Goal: Task Accomplishment & Management: Manage account settings

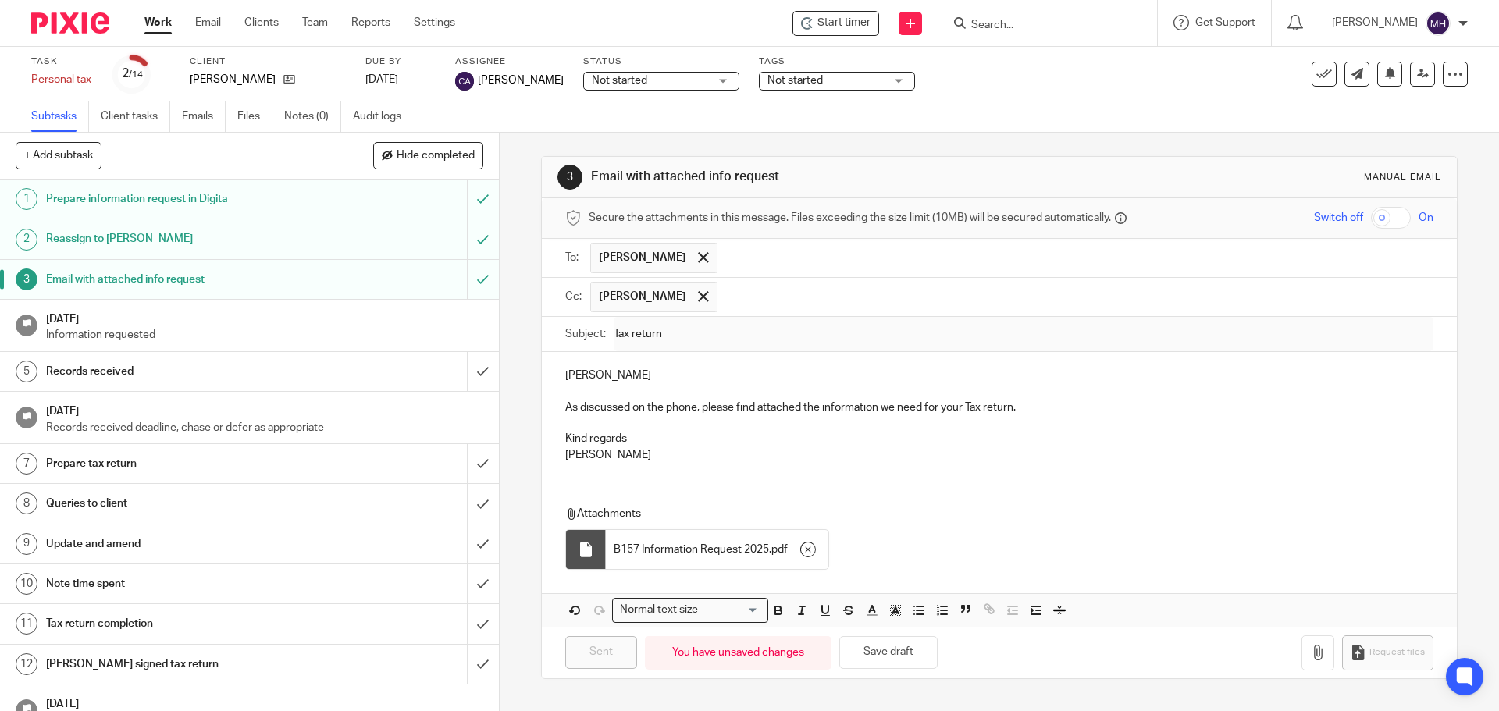
click at [223, 333] on p "Information requested" at bounding box center [264, 335] width 437 height 16
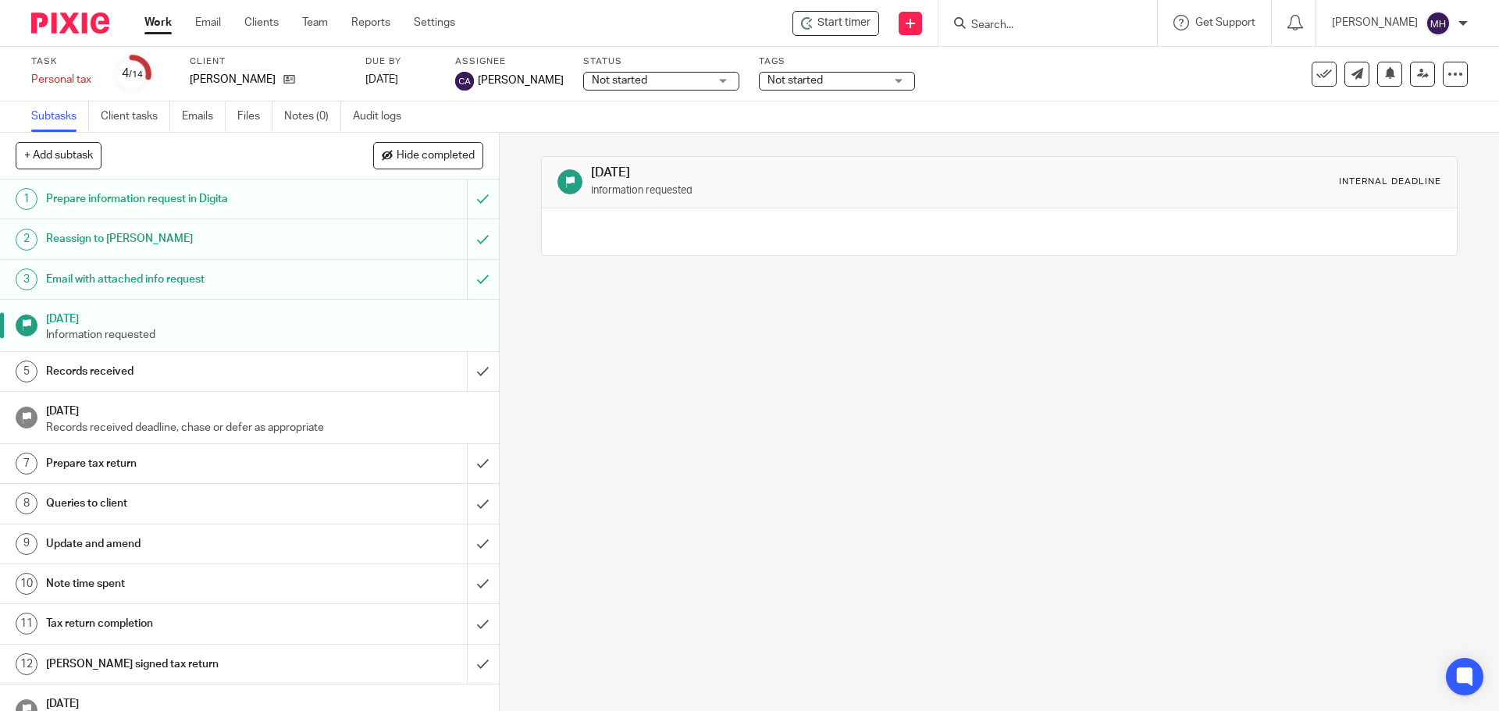
click at [160, 21] on link "Work" at bounding box center [157, 23] width 27 height 16
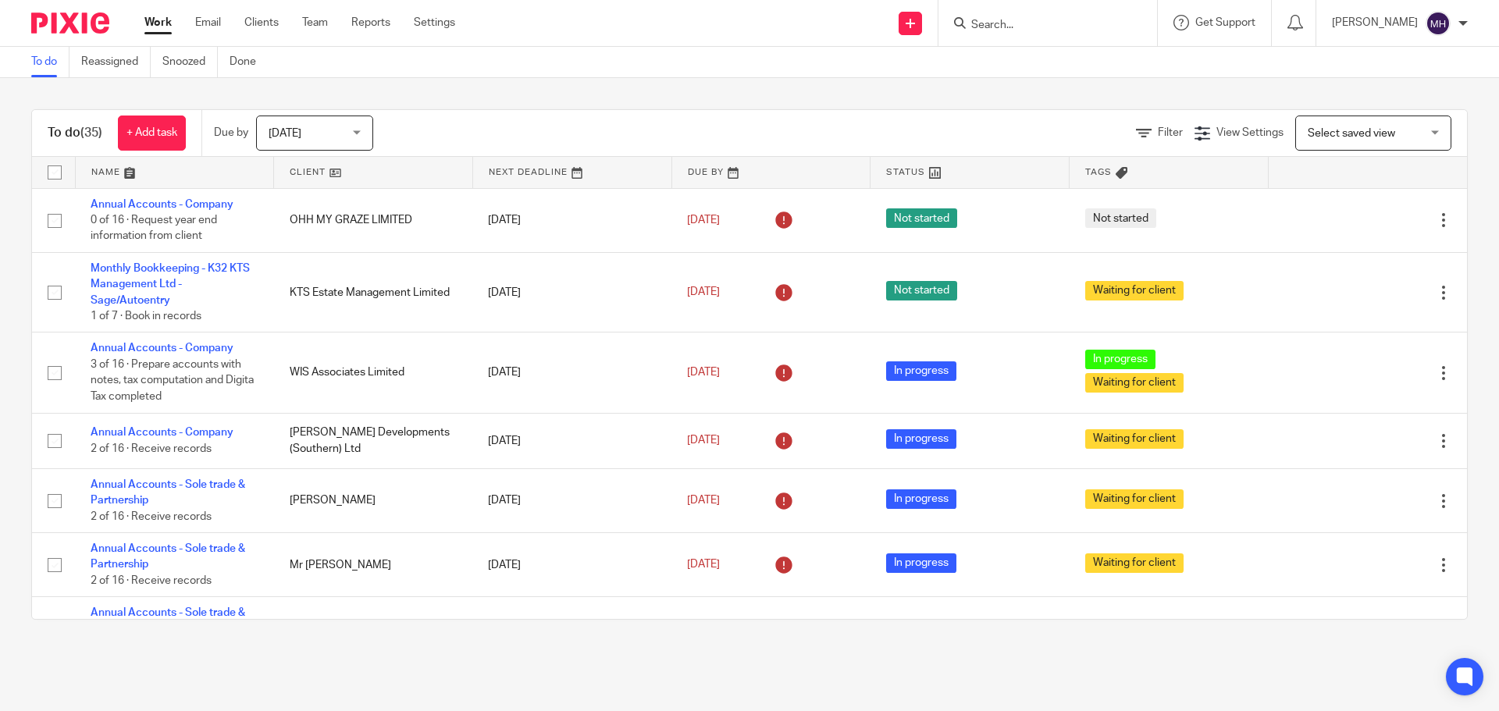
click at [1052, 28] on input "Search" at bounding box center [1040, 26] width 141 height 14
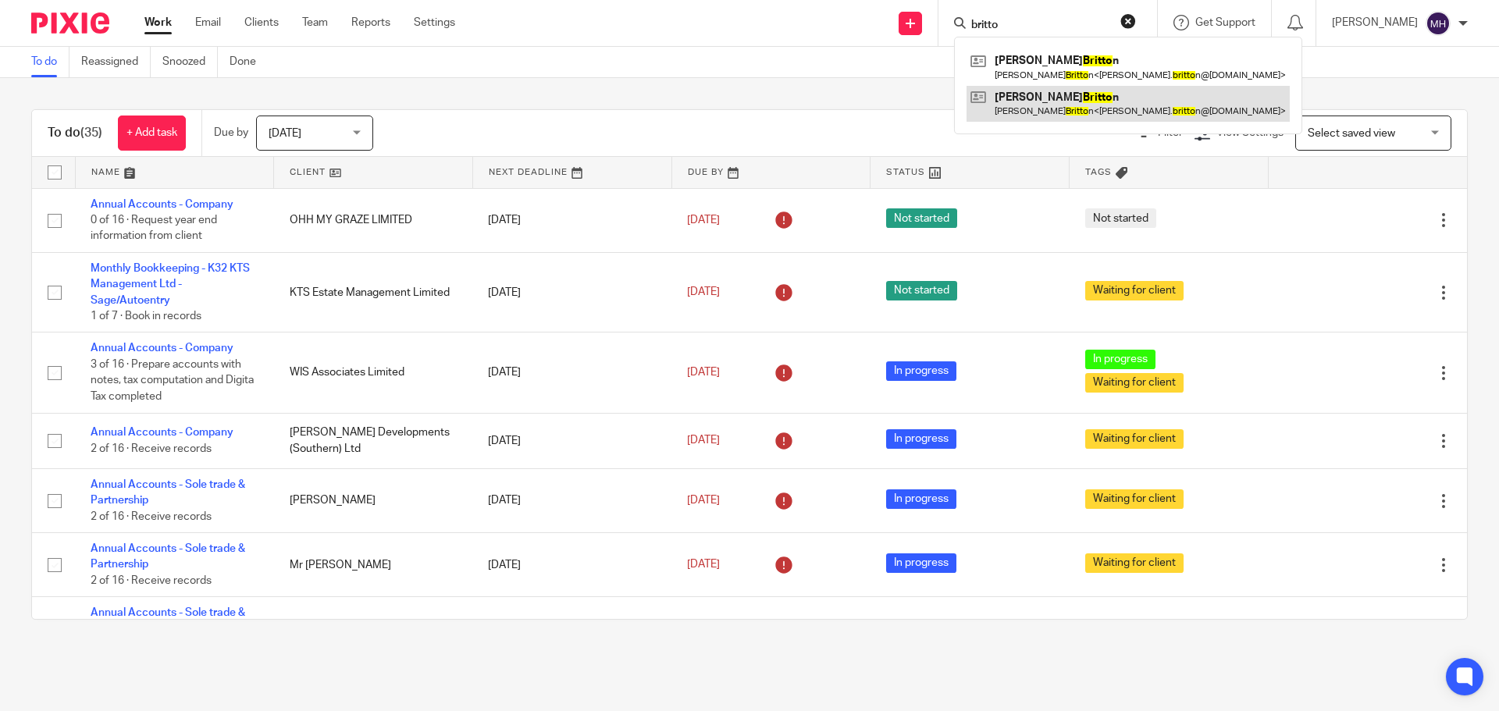
type input "britto"
click at [1098, 102] on link at bounding box center [1128, 104] width 323 height 36
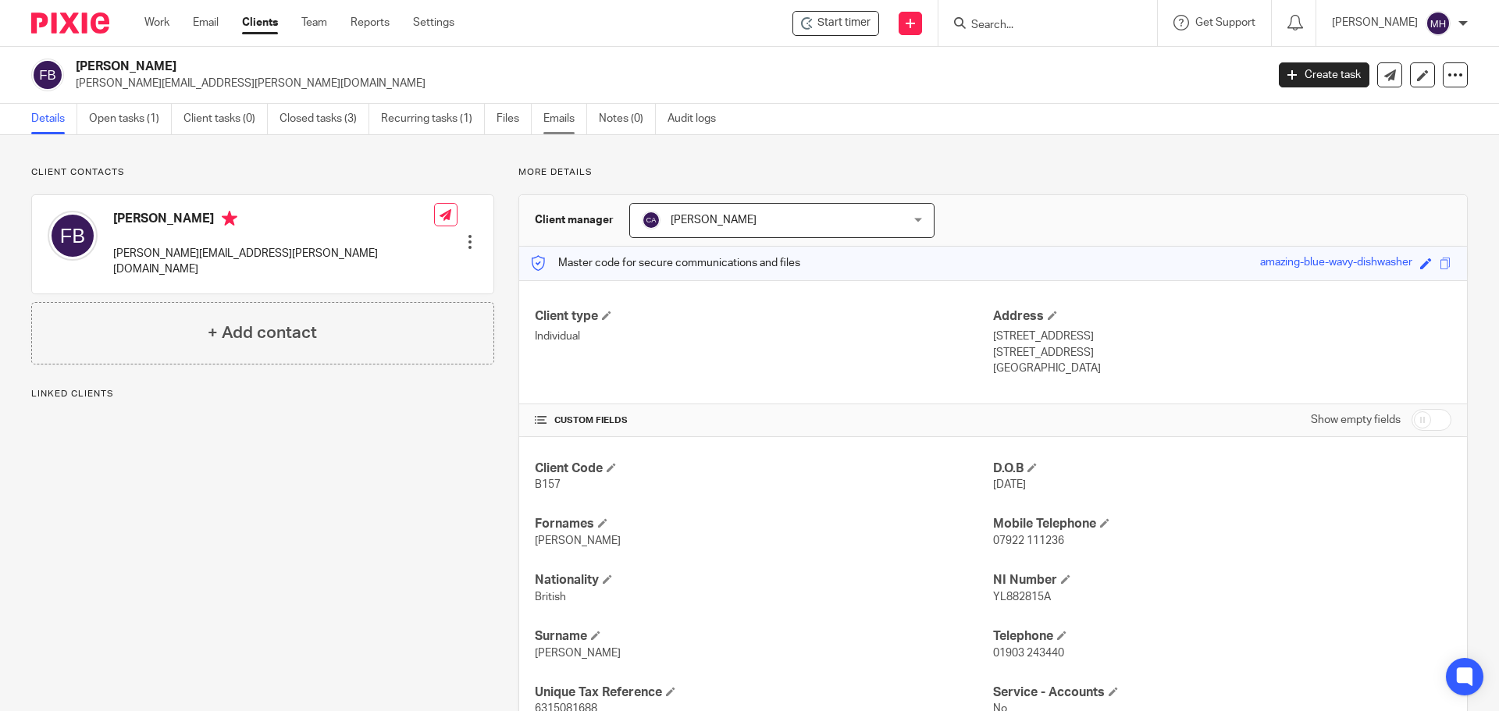
click at [559, 120] on link "Emails" at bounding box center [565, 119] width 44 height 30
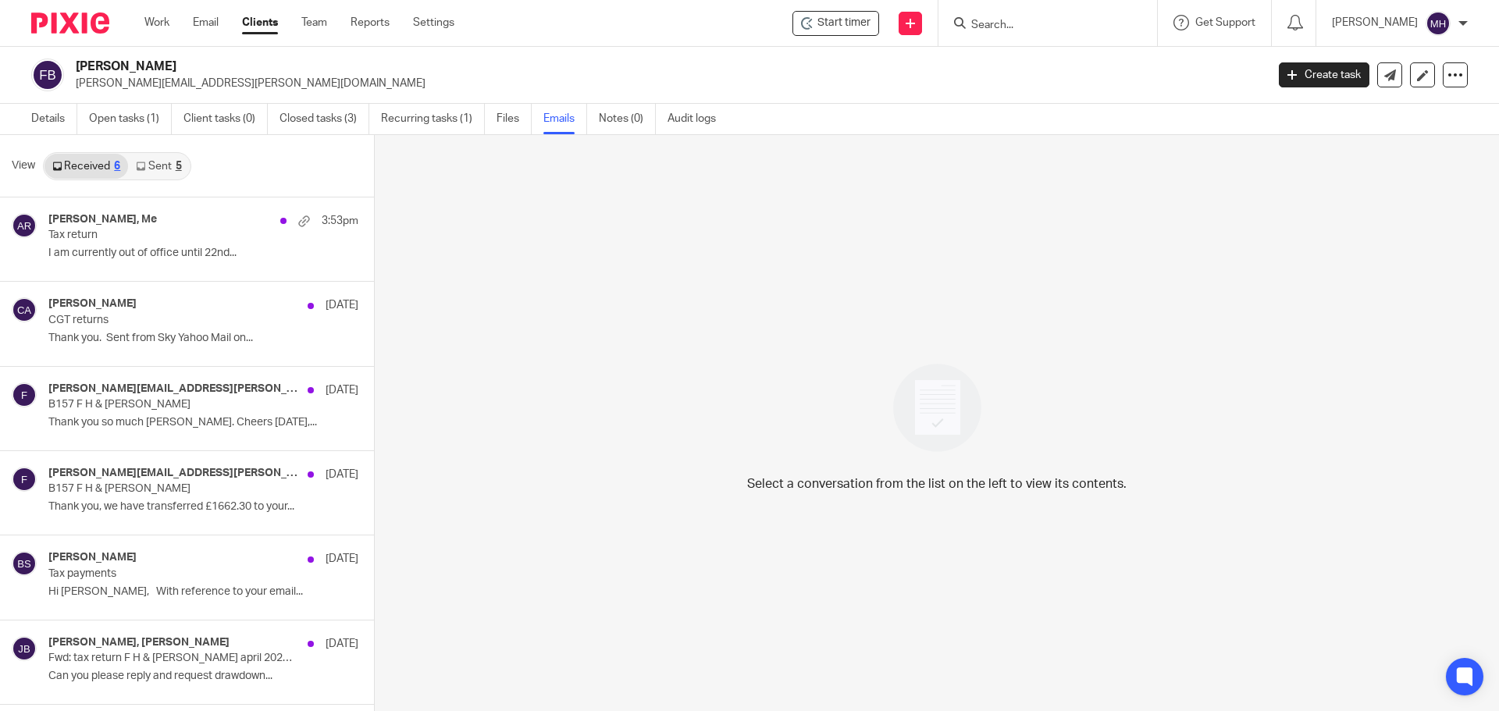
click at [166, 162] on link "Sent 5" at bounding box center [158, 166] width 61 height 25
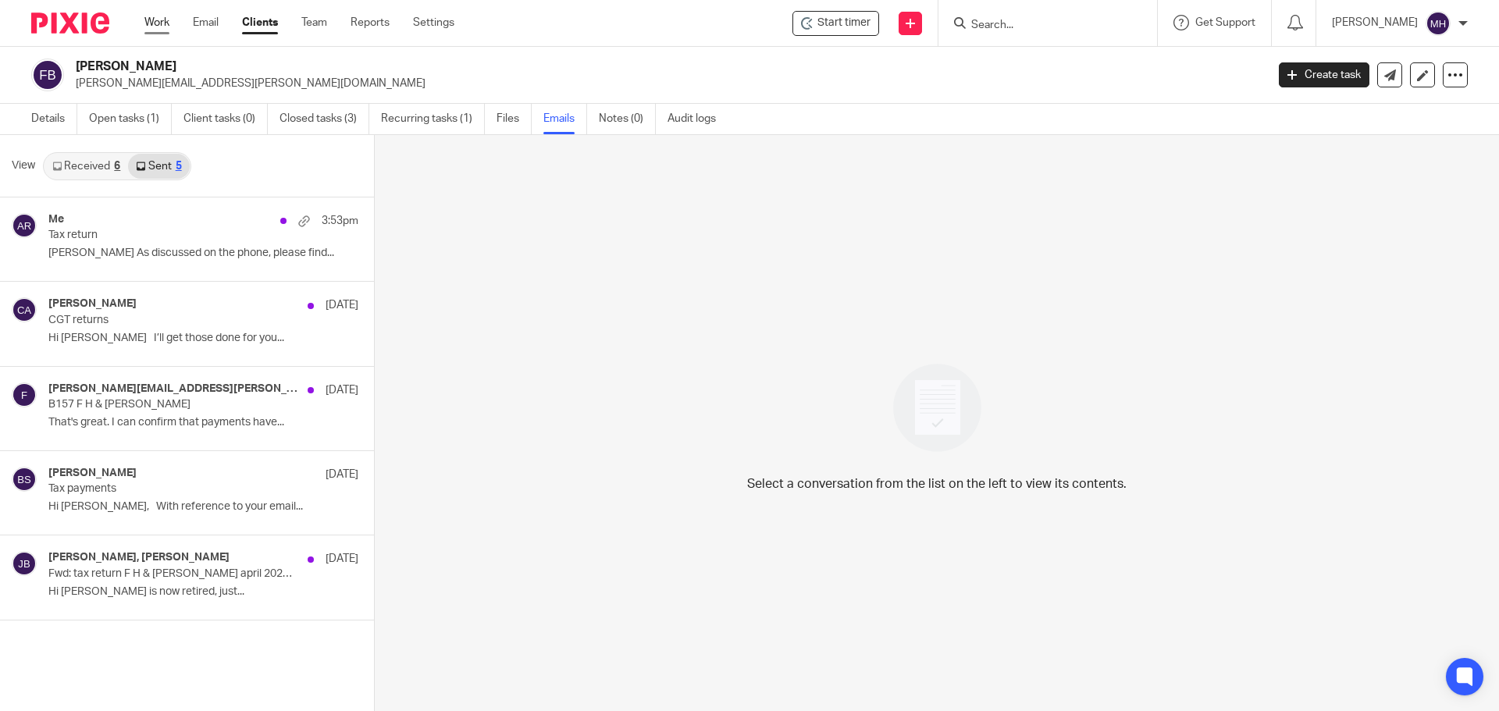
click at [151, 28] on link "Work" at bounding box center [156, 23] width 25 height 16
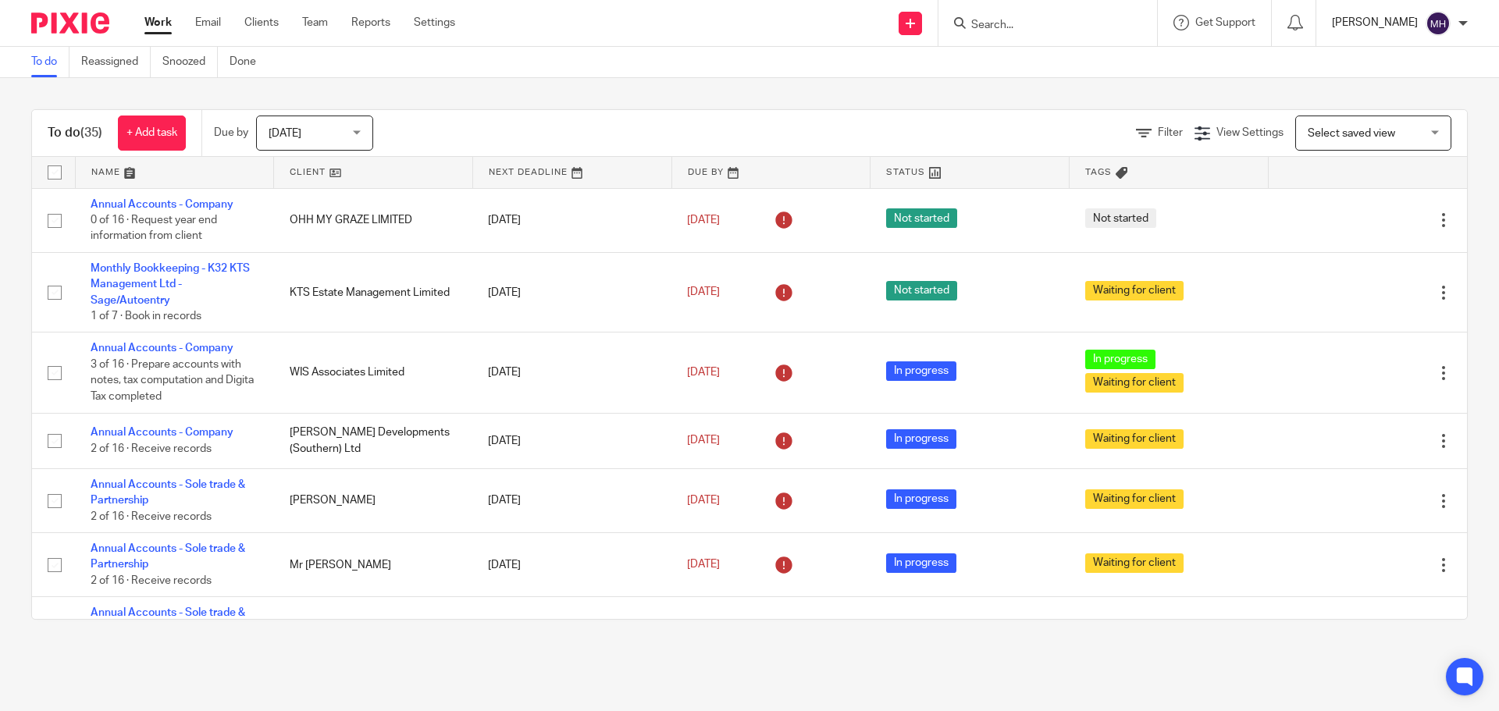
click at [1371, 21] on p "[PERSON_NAME]" at bounding box center [1375, 23] width 86 height 16
click at [1466, 19] on div at bounding box center [1462, 23] width 9 height 9
click at [432, 20] on link "Settings" at bounding box center [434, 23] width 41 height 16
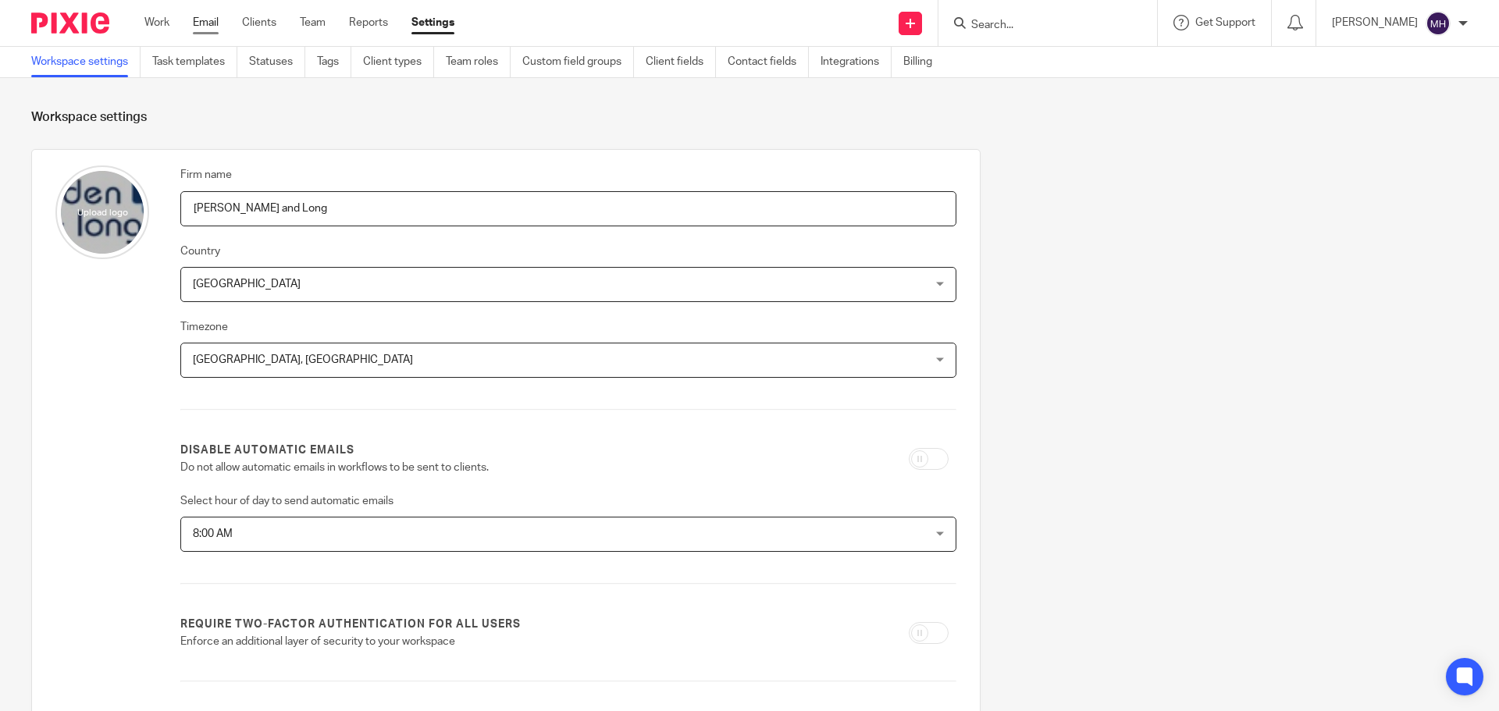
click at [201, 18] on link "Email" at bounding box center [206, 23] width 26 height 16
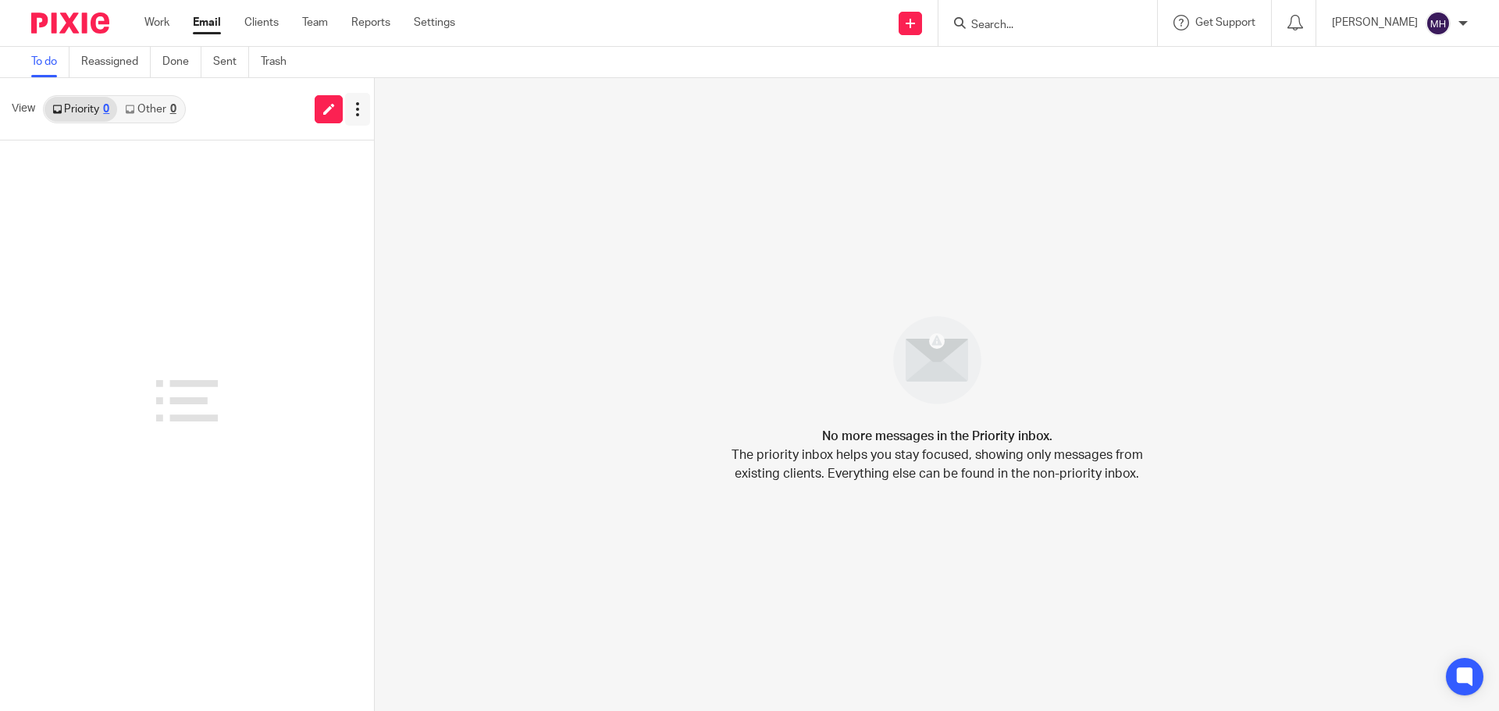
click at [354, 108] on icon at bounding box center [358, 110] width 16 height 16
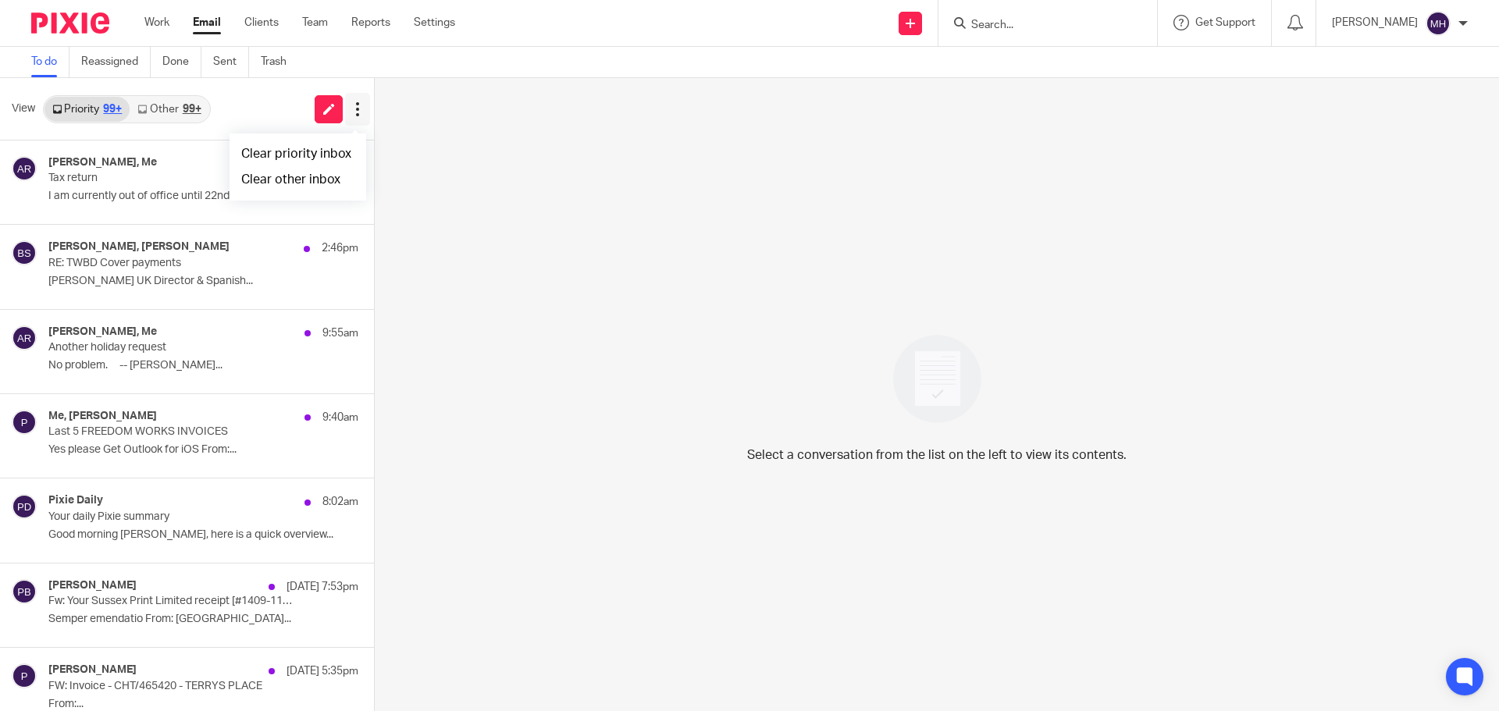
click at [354, 108] on icon at bounding box center [358, 110] width 16 height 16
click at [170, 109] on link "Other 99+" at bounding box center [169, 109] width 79 height 25
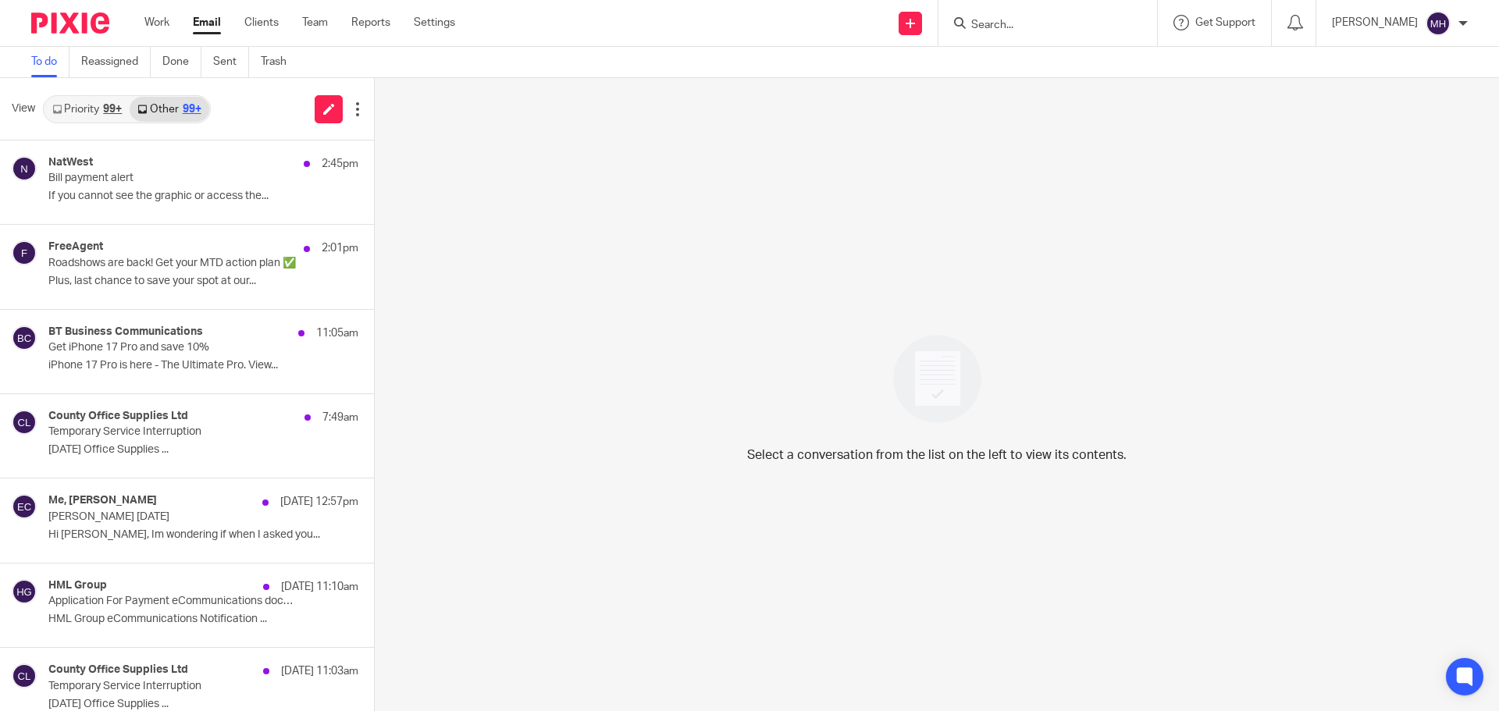
click at [68, 105] on link "Priority 99+" at bounding box center [87, 109] width 85 height 25
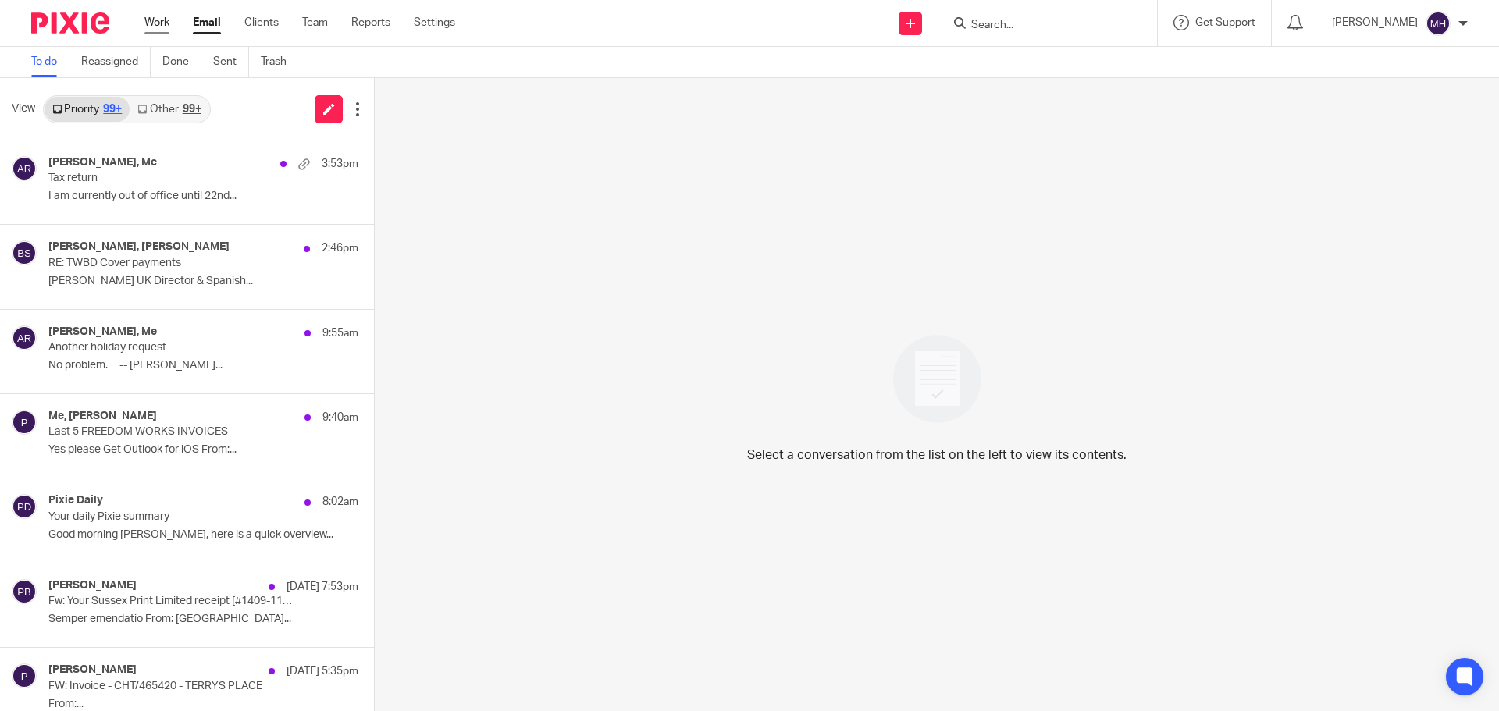
click at [156, 20] on link "Work" at bounding box center [156, 23] width 25 height 16
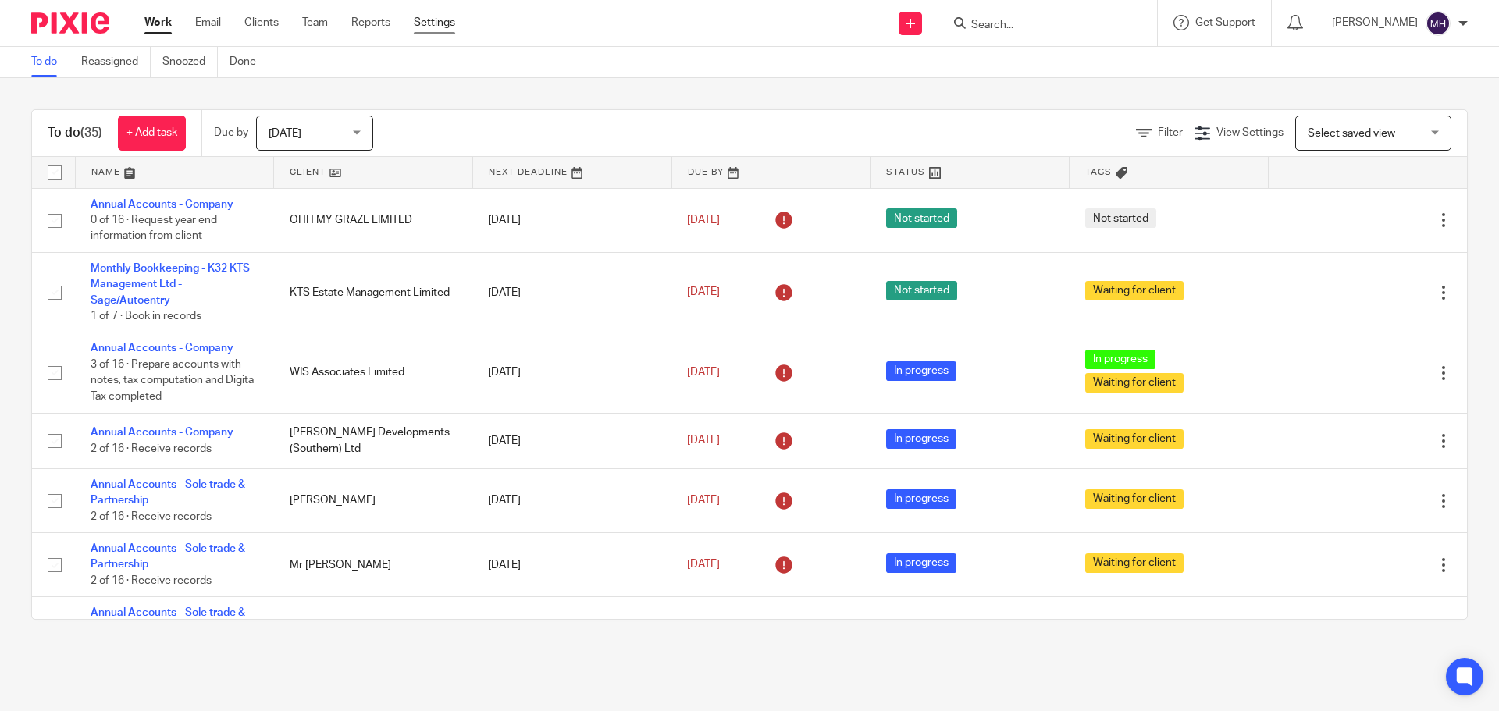
click at [433, 21] on link "Settings" at bounding box center [434, 23] width 41 height 16
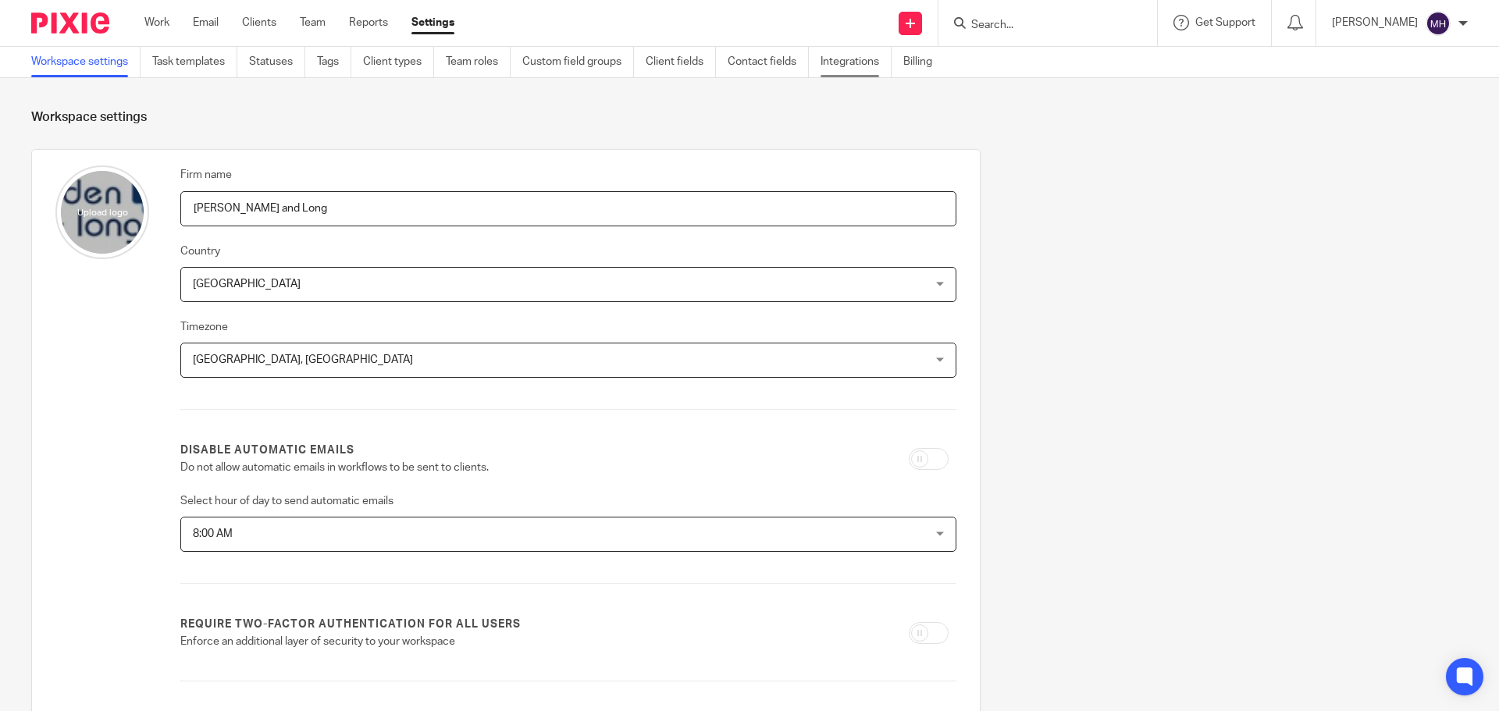
click at [860, 59] on link "Integrations" at bounding box center [856, 62] width 71 height 30
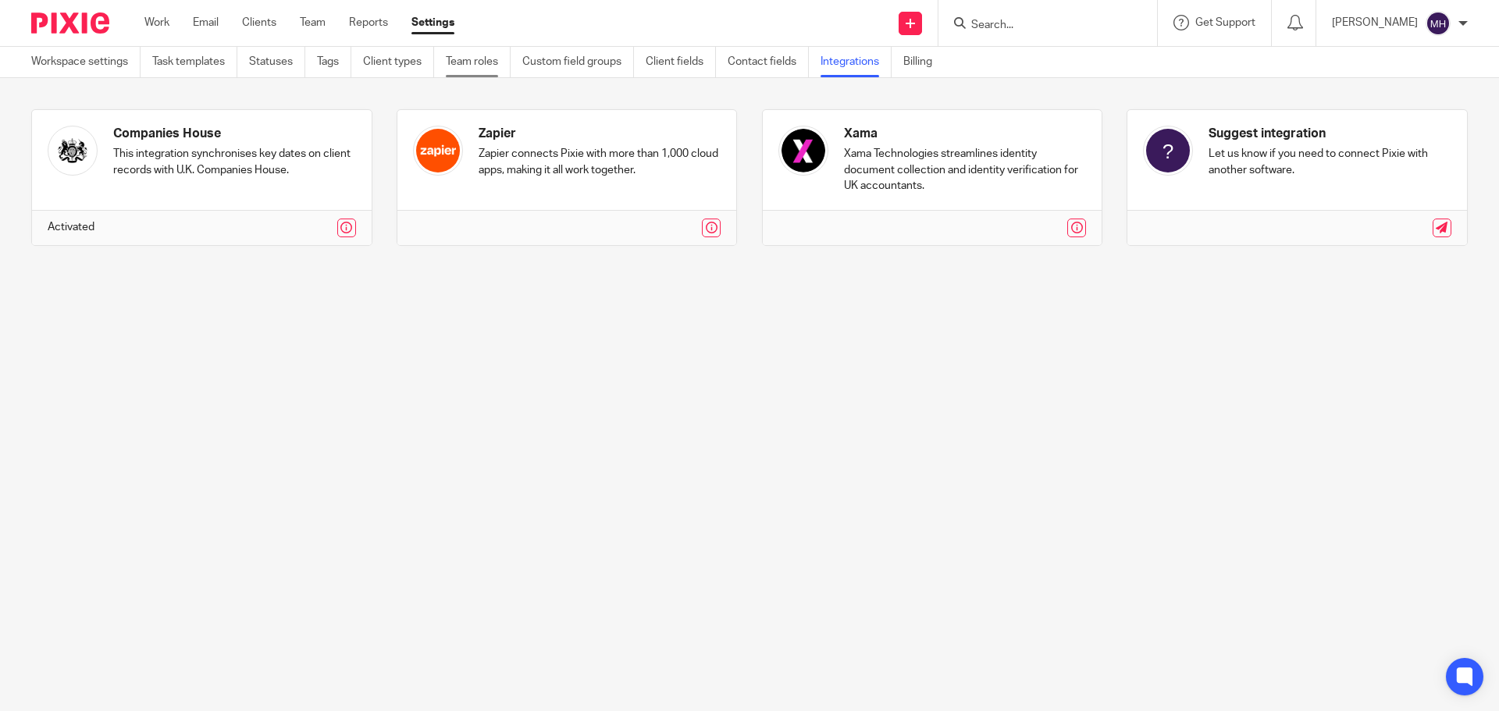
click at [475, 66] on link "Team roles" at bounding box center [478, 62] width 65 height 30
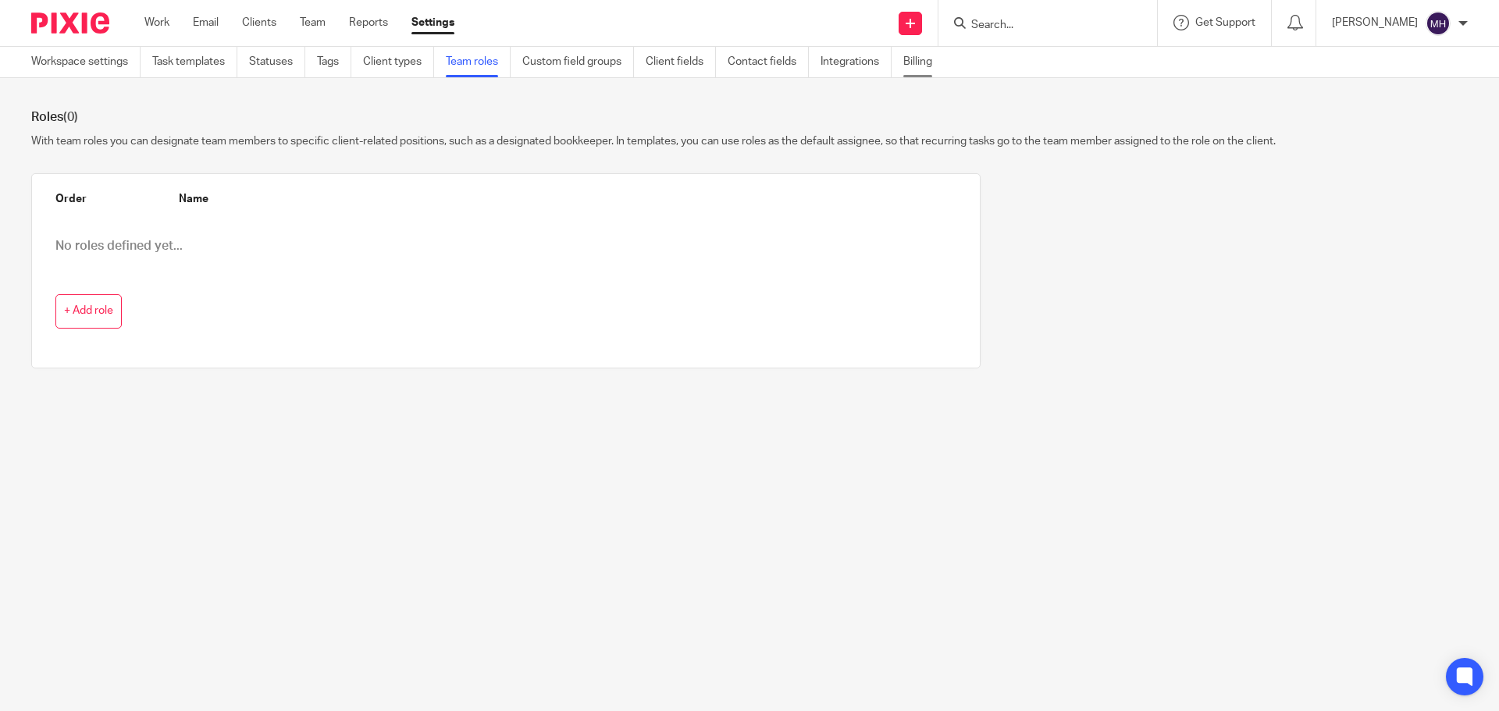
click at [916, 61] on link "Billing" at bounding box center [923, 62] width 41 height 30
click at [164, 20] on link "Work" at bounding box center [156, 23] width 25 height 16
